Goal: Information Seeking & Learning: Learn about a topic

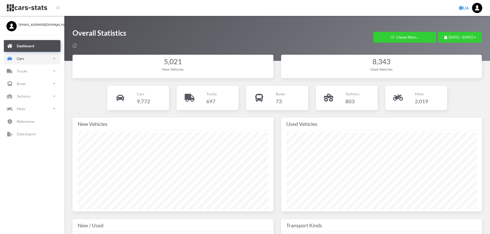
click at [38, 58] on link "Cars" at bounding box center [32, 59] width 57 height 12
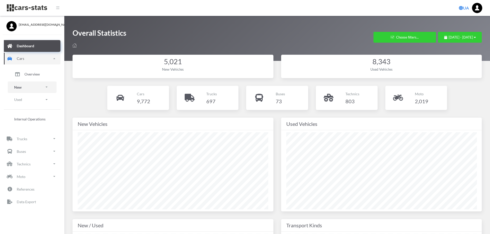
click at [25, 88] on link "New" at bounding box center [32, 88] width 49 height 12
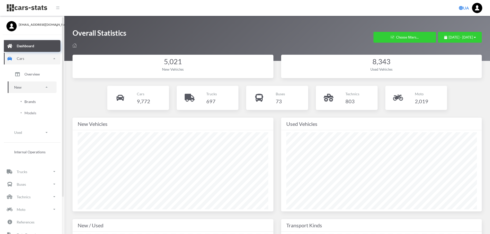
click at [30, 102] on span "Brands" at bounding box center [29, 101] width 11 height 5
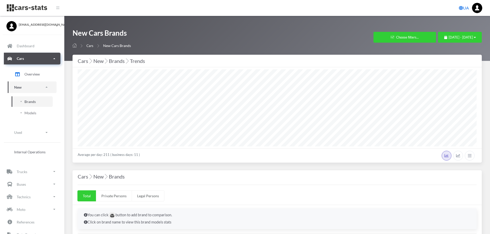
select select "25"
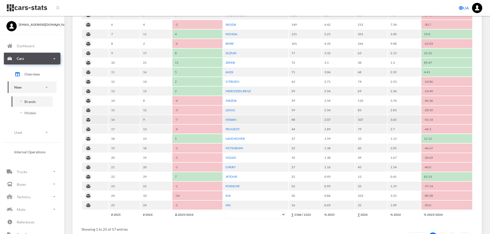
scroll to position [309, 0]
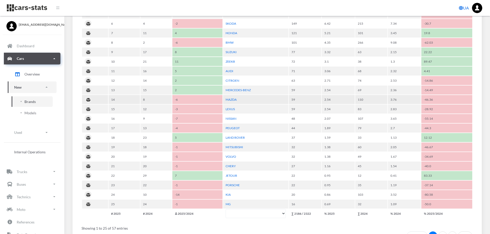
click at [319, 100] on td "59" at bounding box center [305, 99] width 32 height 9
drag, startPoint x: 308, startPoint y: 101, endPoint x: 315, endPoint y: 101, distance: 7.7
click at [315, 101] on tr "14 8 -6 MAZDA 59 2.54 110 3.76 -46.36" at bounding box center [277, 99] width 390 height 9
click at [316, 101] on td "59" at bounding box center [305, 99] width 32 height 9
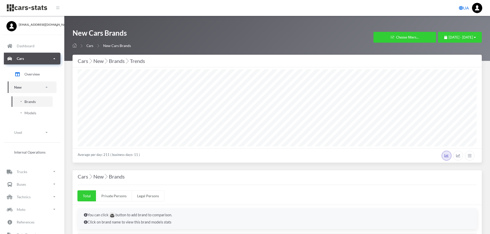
select select "25"
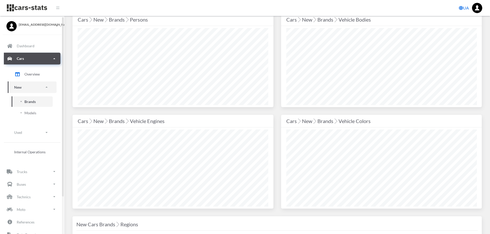
click at [32, 104] on span "Brands" at bounding box center [29, 101] width 11 height 5
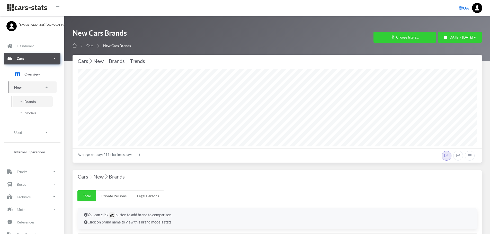
select select "25"
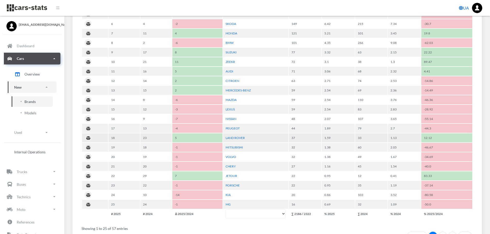
scroll to position [334, 0]
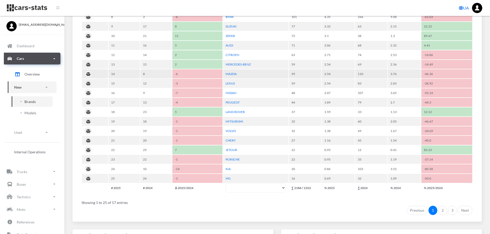
drag, startPoint x: 294, startPoint y: 73, endPoint x: 307, endPoint y: 73, distance: 12.9
click at [307, 73] on td "59" at bounding box center [305, 73] width 32 height 9
click at [310, 74] on td "59" at bounding box center [305, 73] width 32 height 9
drag, startPoint x: 294, startPoint y: 74, endPoint x: 314, endPoint y: 74, distance: 20.1
click at [310, 74] on td "59" at bounding box center [305, 73] width 32 height 9
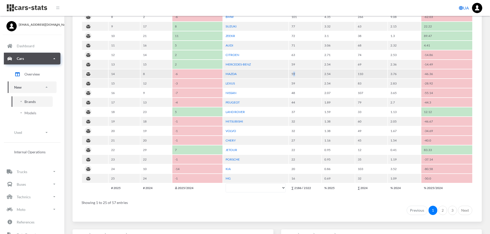
click at [314, 74] on td "59" at bounding box center [305, 73] width 32 height 9
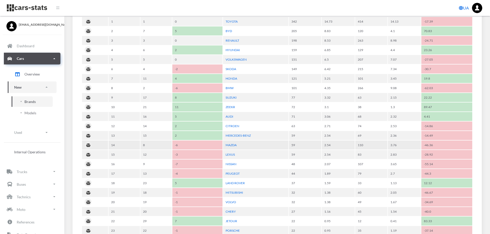
scroll to position [257, 0]
